Goal: Task Accomplishment & Management: Complete application form

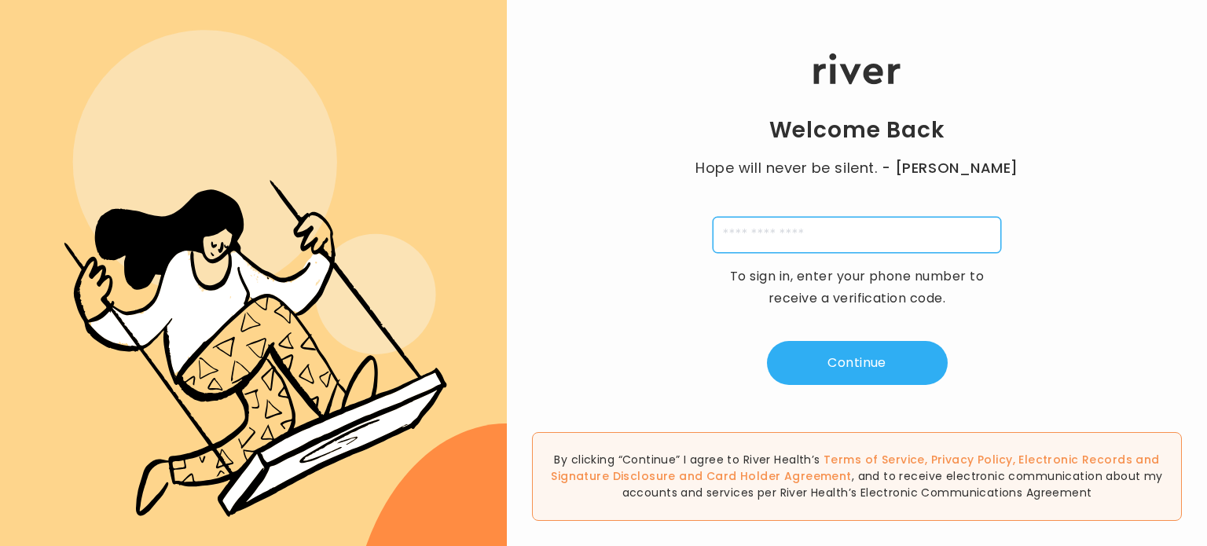
click at [802, 234] on input "tel" at bounding box center [857, 235] width 288 height 36
type input "**********"
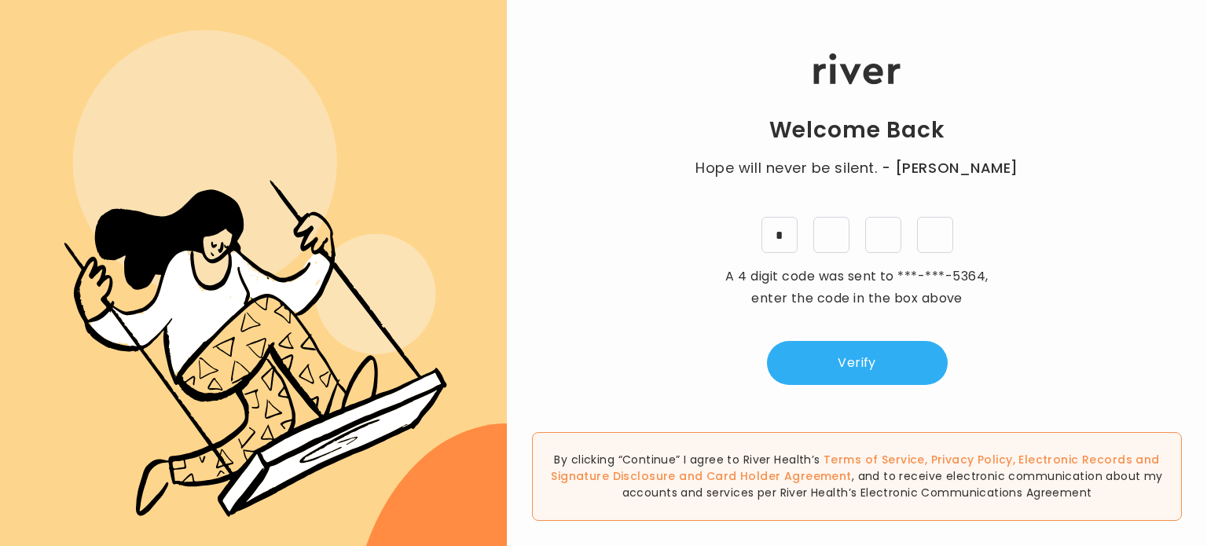
type input "*"
click at [899, 377] on button "Verify" at bounding box center [857, 363] width 181 height 44
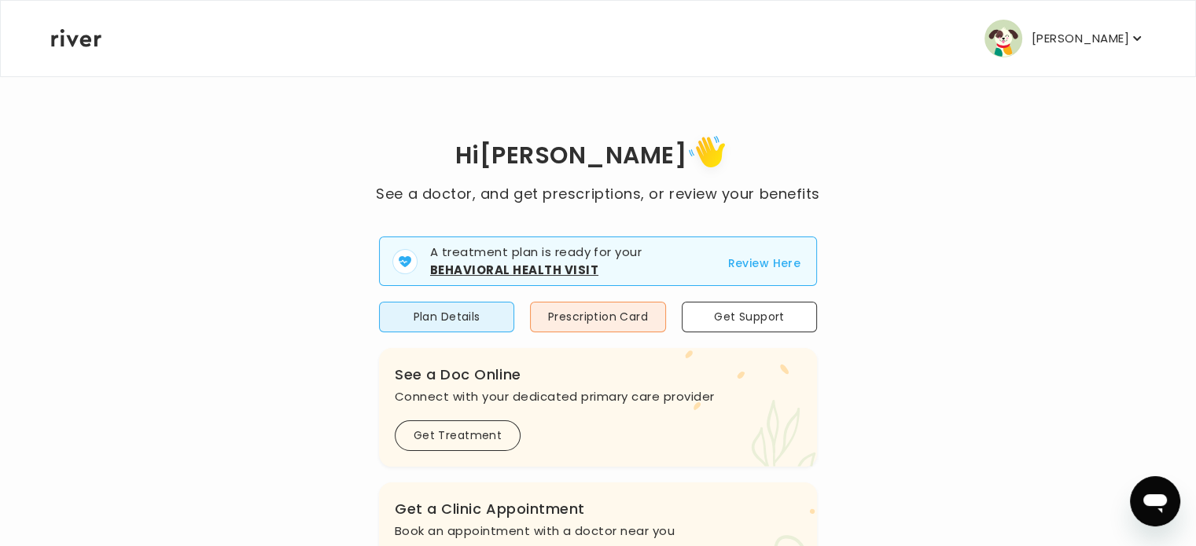
click at [496, 270] on strong "Behavioral Health Visit" at bounding box center [514, 270] width 168 height 17
click at [759, 261] on button "Review Here" at bounding box center [763, 263] width 73 height 19
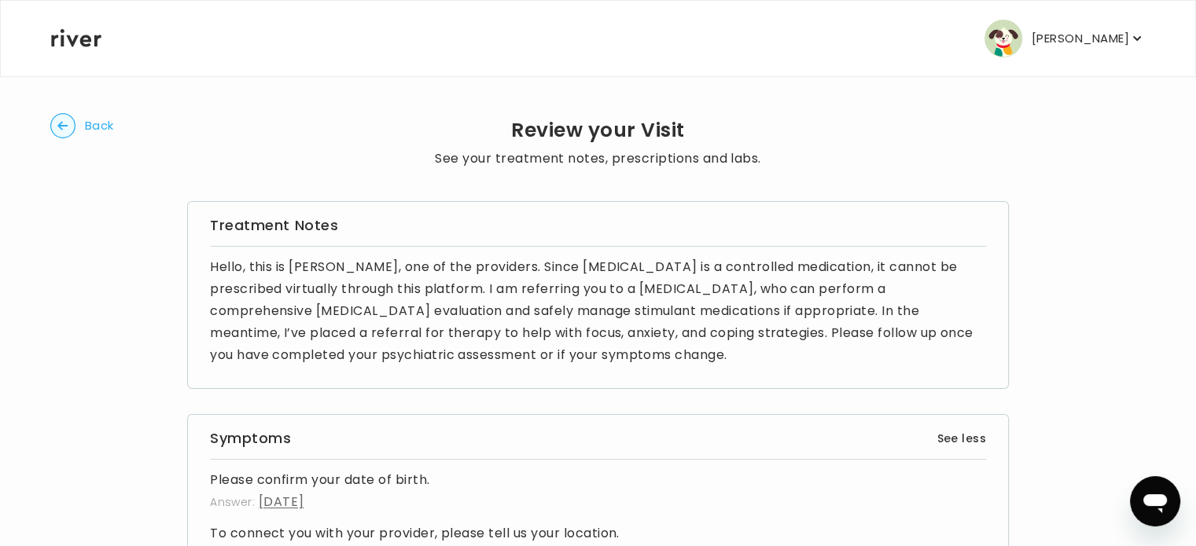
click at [60, 130] on circle "button" at bounding box center [63, 126] width 24 height 24
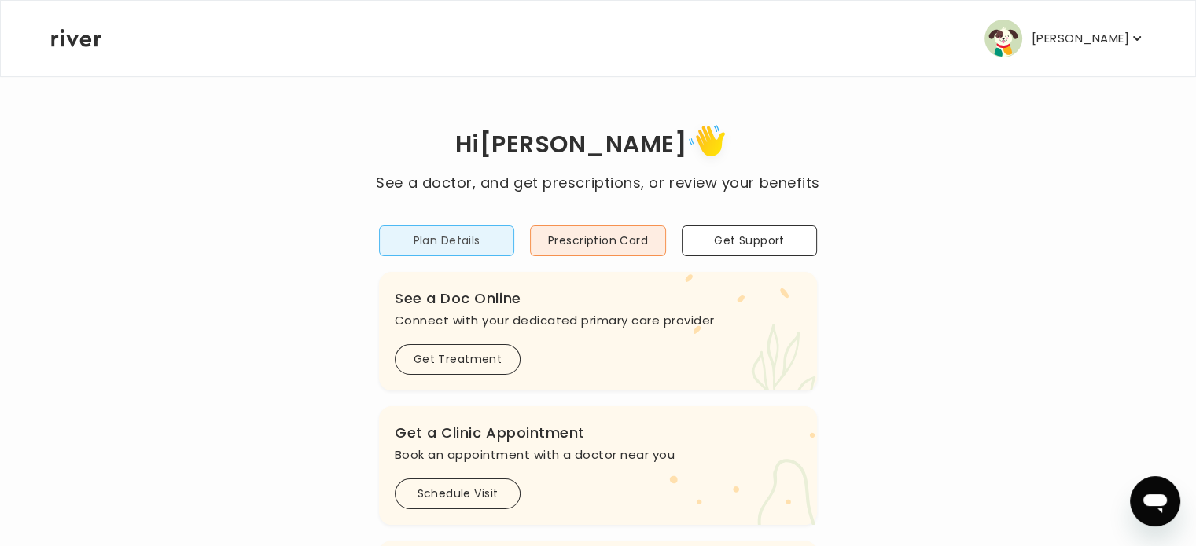
click at [428, 230] on button "Plan Details" at bounding box center [446, 241] width 135 height 31
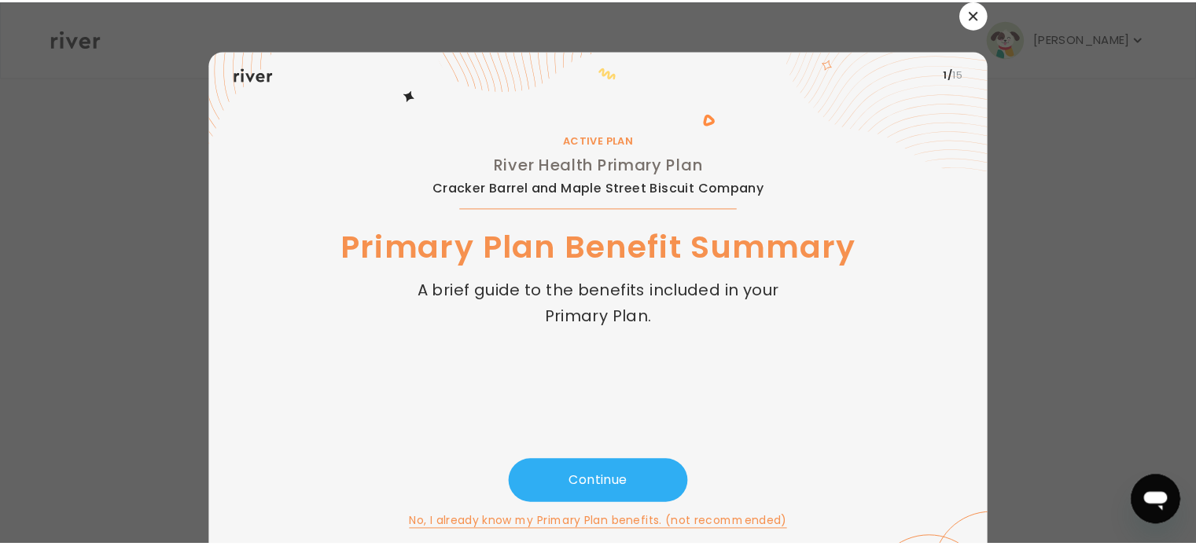
scroll to position [15, 0]
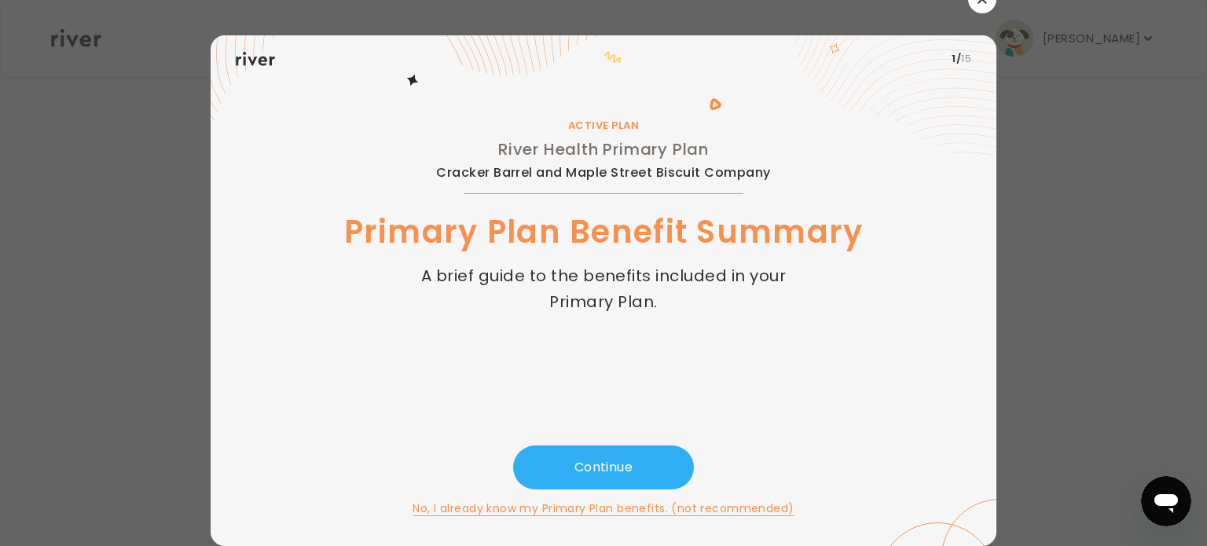
click at [1075, 160] on div at bounding box center [603, 273] width 1207 height 546
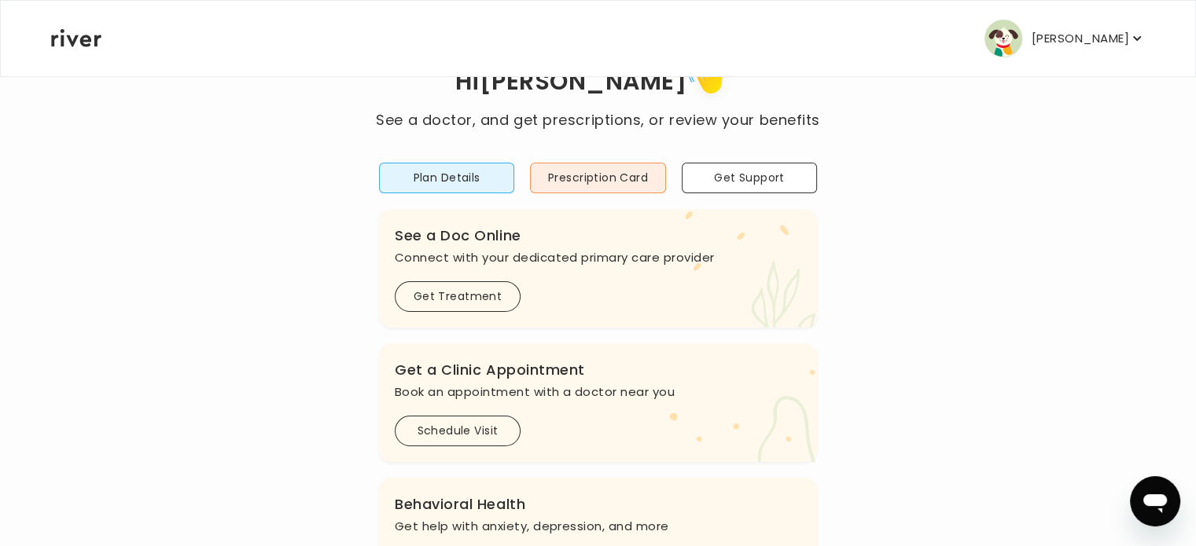
scroll to position [0, 0]
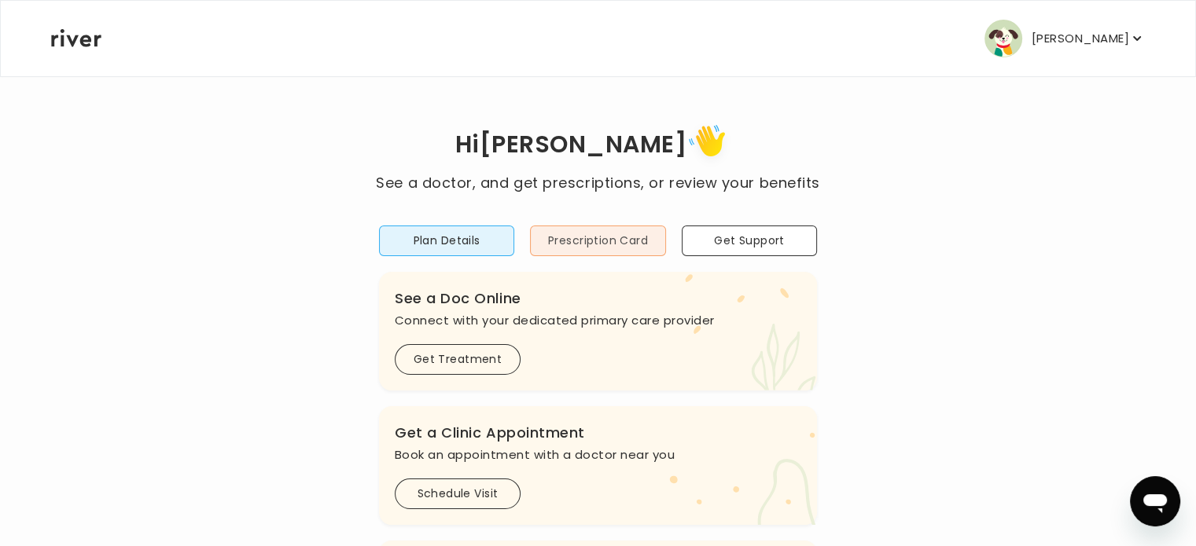
click at [573, 235] on button "Prescription Card" at bounding box center [597, 241] width 135 height 31
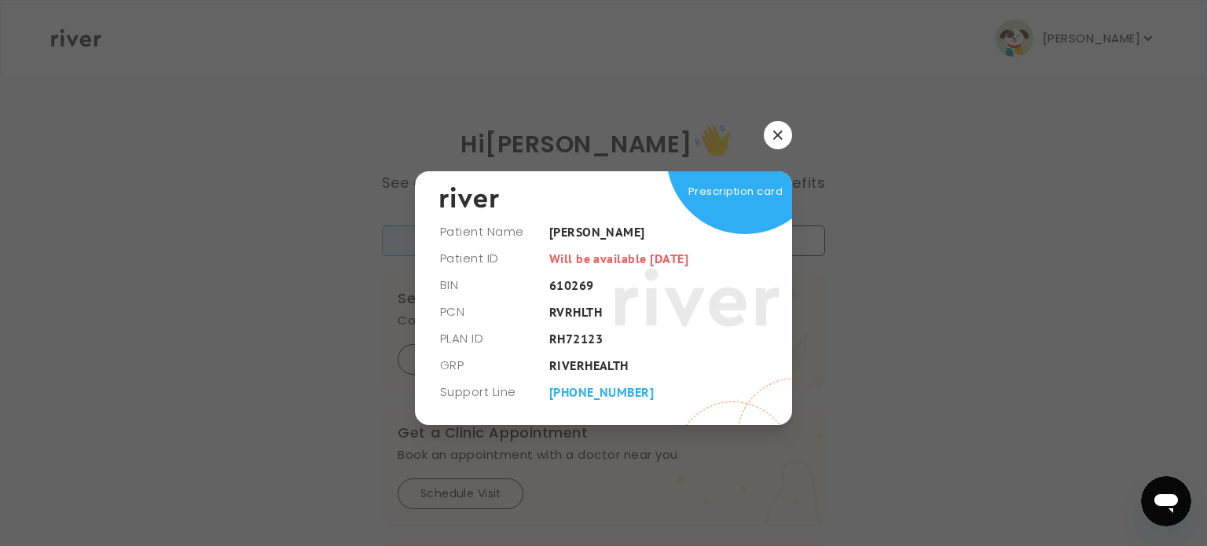
click at [733, 194] on span "Prescription card" at bounding box center [736, 192] width 94 height 22
click at [723, 189] on span "Prescription card" at bounding box center [736, 192] width 94 height 22
drag, startPoint x: 550, startPoint y: 314, endPoint x: 612, endPoint y: 318, distance: 62.2
click at [612, 318] on div "Prescription card" at bounding box center [603, 298] width 377 height 254
click at [783, 134] on button "button" at bounding box center [778, 135] width 28 height 28
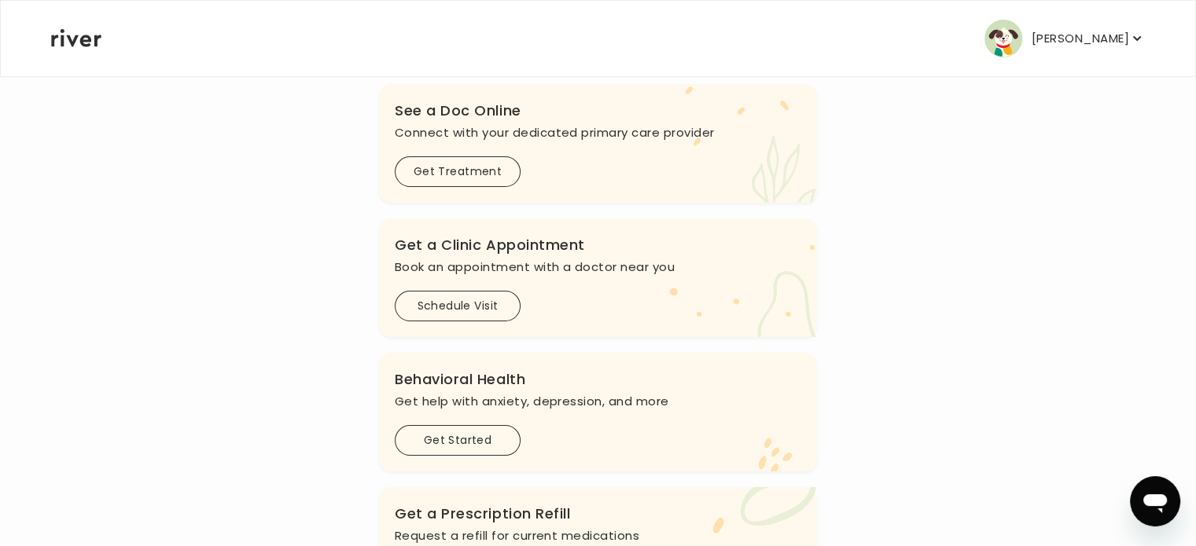
scroll to position [314, 0]
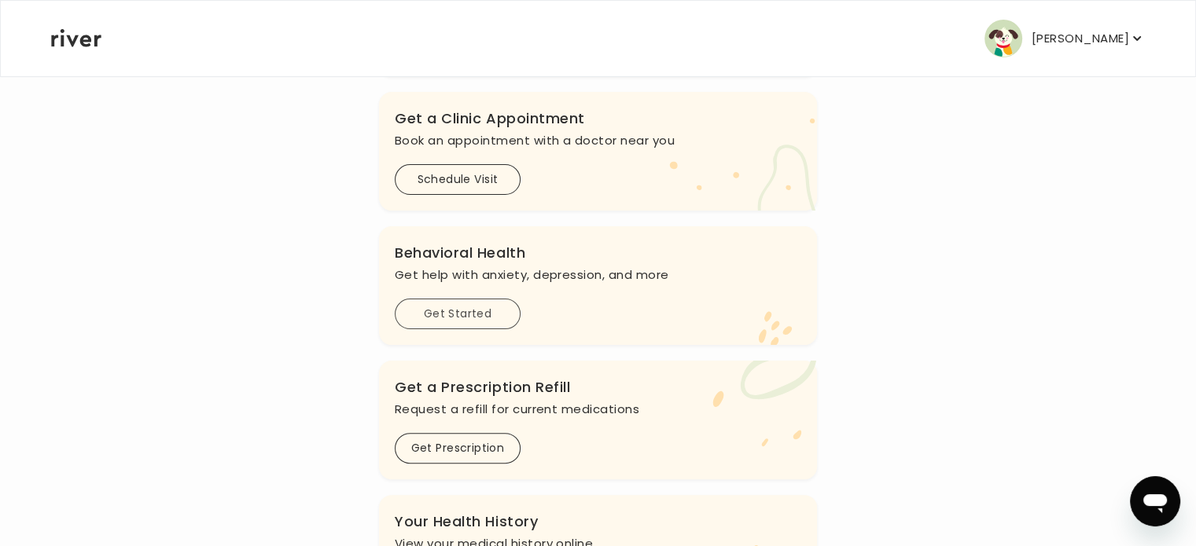
click at [448, 307] on button "Get Started" at bounding box center [458, 314] width 126 height 31
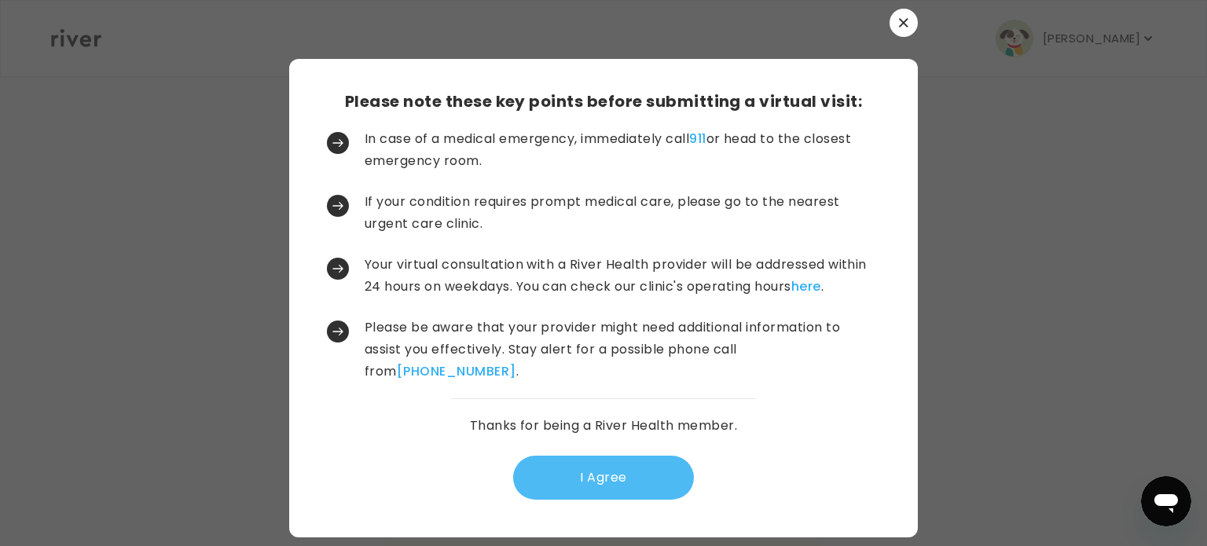
click at [590, 465] on button "I Agree" at bounding box center [603, 478] width 181 height 44
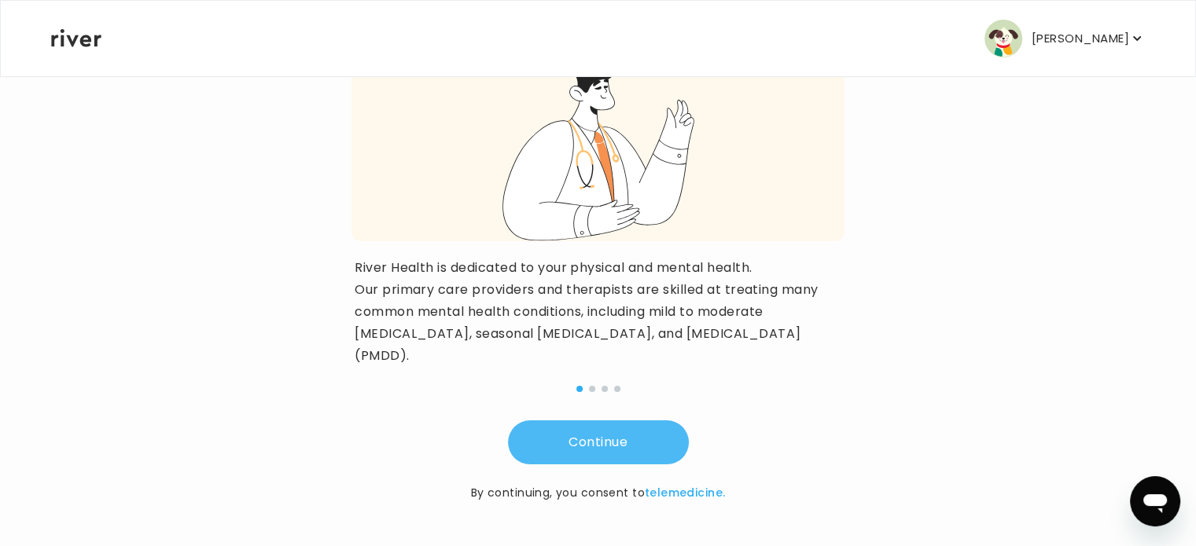
click at [598, 432] on button "Continue" at bounding box center [598, 443] width 181 height 44
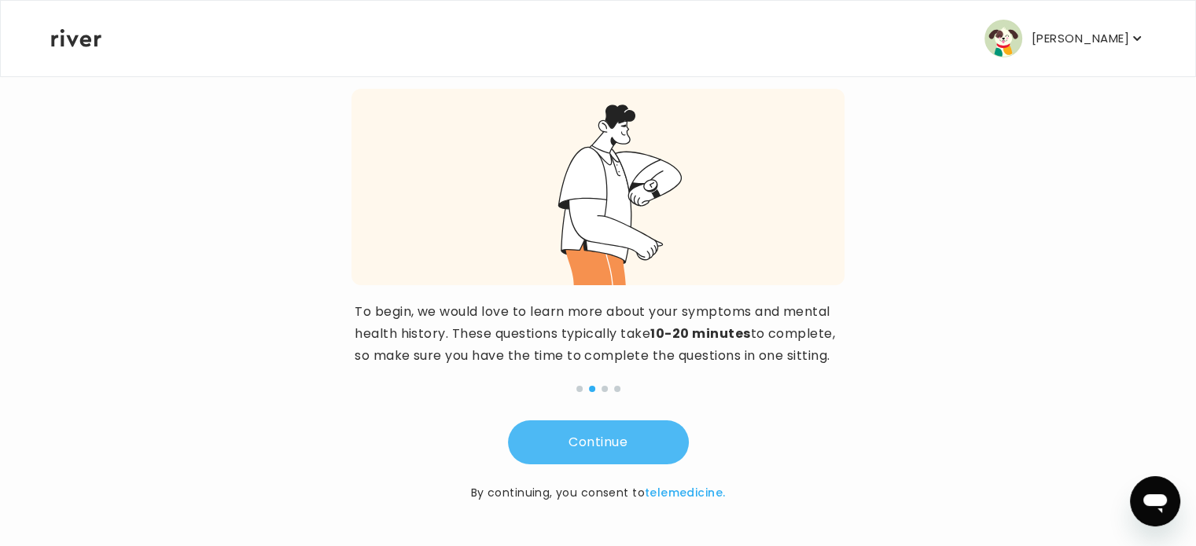
click at [601, 435] on button "Continue" at bounding box center [598, 443] width 181 height 44
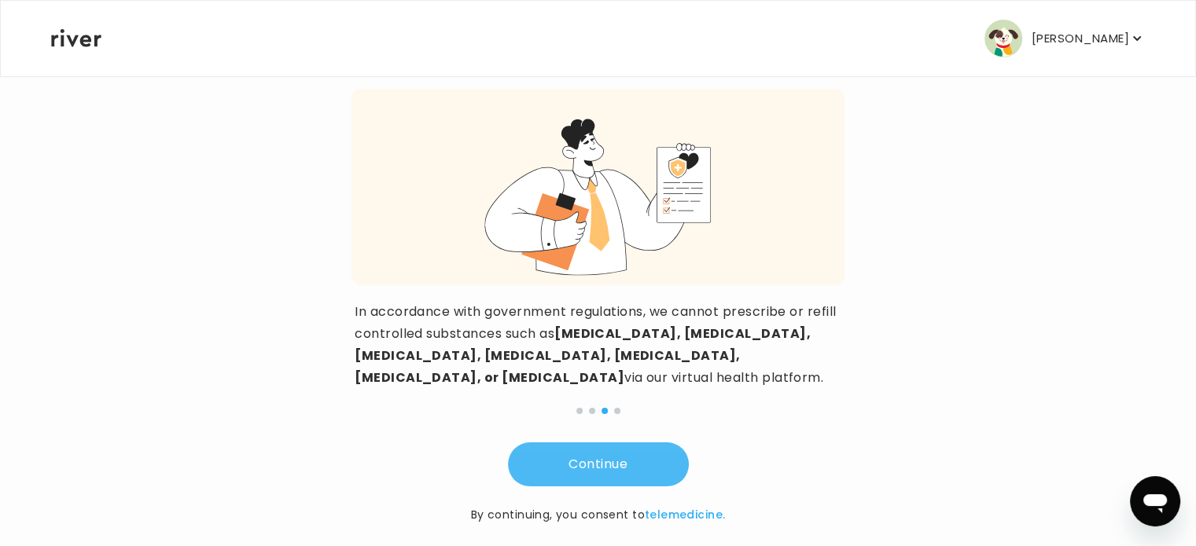
click at [607, 443] on button "Continue" at bounding box center [598, 465] width 181 height 44
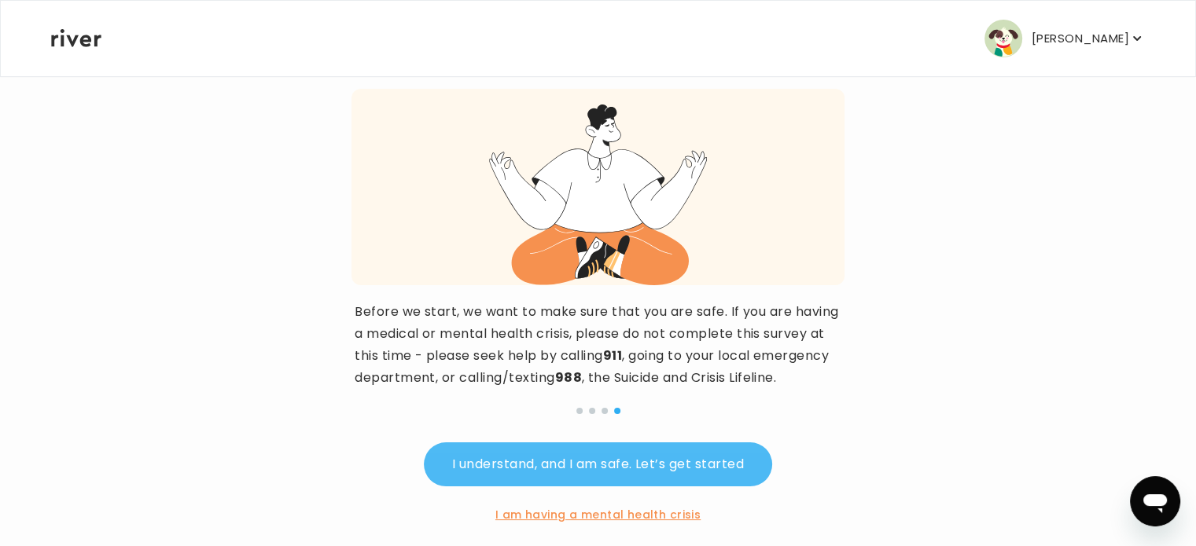
scroll to position [191, 0]
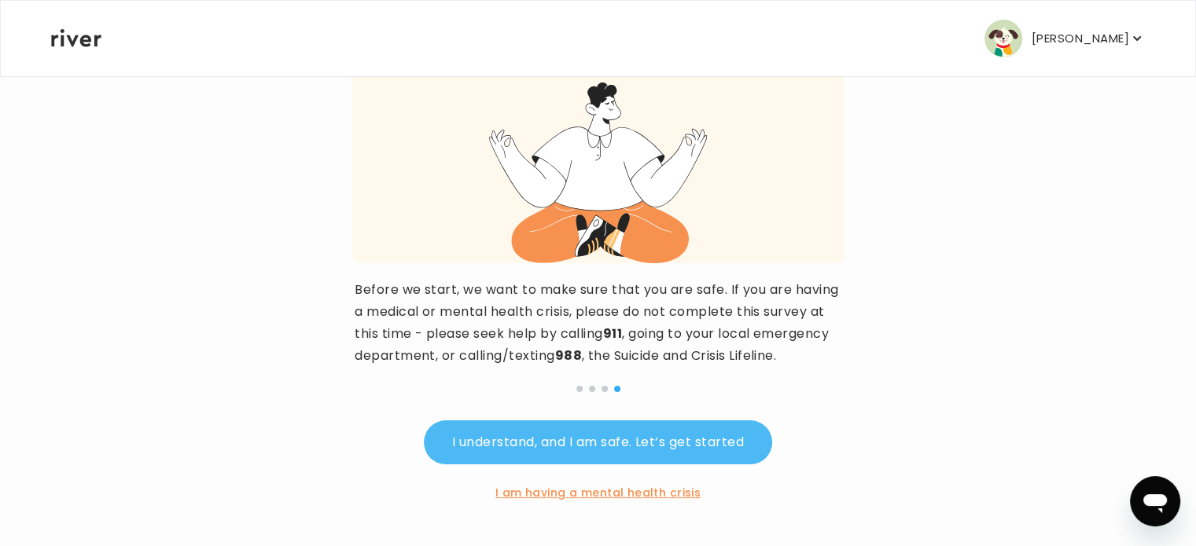
click at [510, 440] on button "I understand, and I am safe. Let’s get started" at bounding box center [598, 443] width 348 height 44
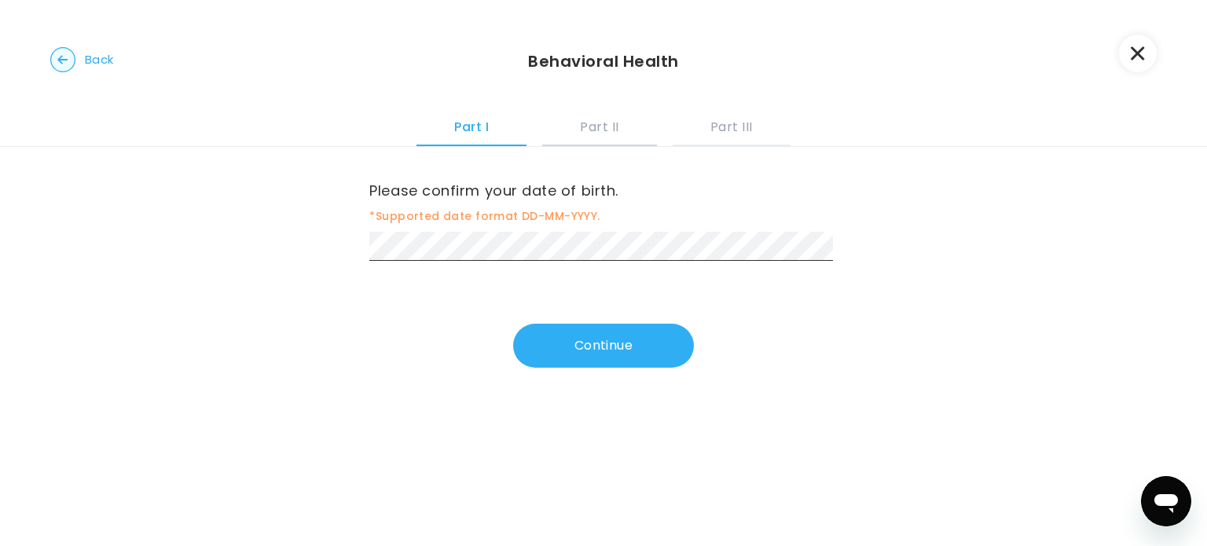
drag, startPoint x: 588, startPoint y: 131, endPoint x: 632, endPoint y: 131, distance: 44.0
click at [590, 131] on button "Part II" at bounding box center [599, 125] width 114 height 42
click at [717, 125] on button "Part III" at bounding box center [732, 125] width 118 height 42
click at [1135, 51] on icon "button" at bounding box center [1137, 53] width 13 height 13
